Goal: Navigation & Orientation: Find specific page/section

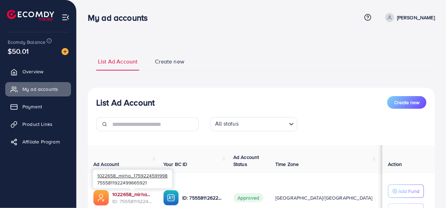
click at [136, 196] on link "1022658_mirha_1759224591998" at bounding box center [132, 193] width 40 height 7
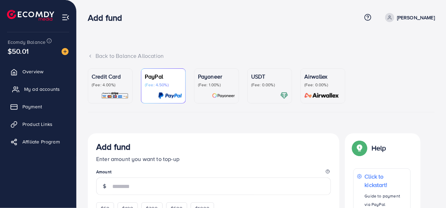
click at [48, 89] on span "My ad accounts" at bounding box center [42, 88] width 36 height 7
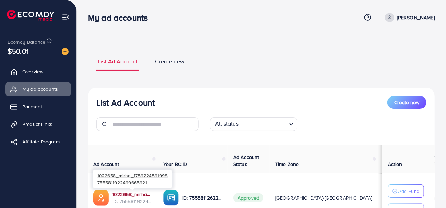
click at [135, 196] on link "1022658_mirha_1759224591998" at bounding box center [132, 193] width 40 height 7
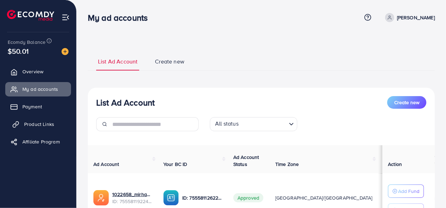
click at [49, 122] on span "Product Links" at bounding box center [39, 123] width 30 height 7
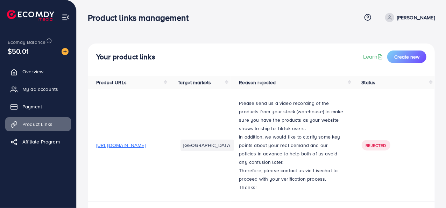
scroll to position [132, 0]
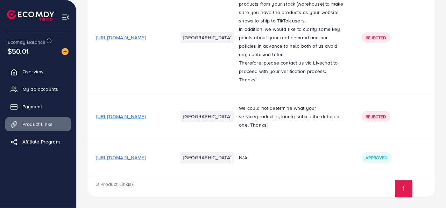
click at [146, 160] on span "https://aunh1y-s8.myshopify.com/products/portable-and-wireless-mini-vacuum-clea…" at bounding box center [120, 157] width 49 height 7
